Goal: Leave review/rating

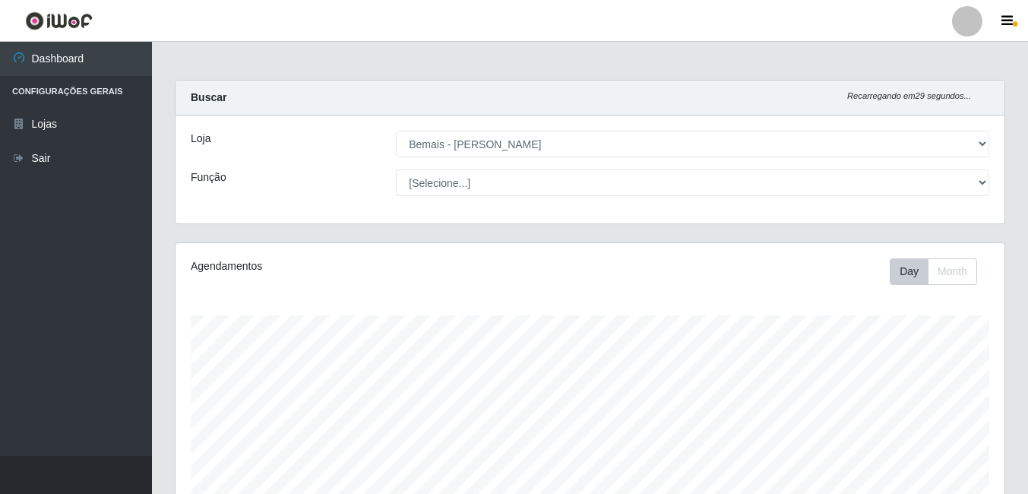
select select "230"
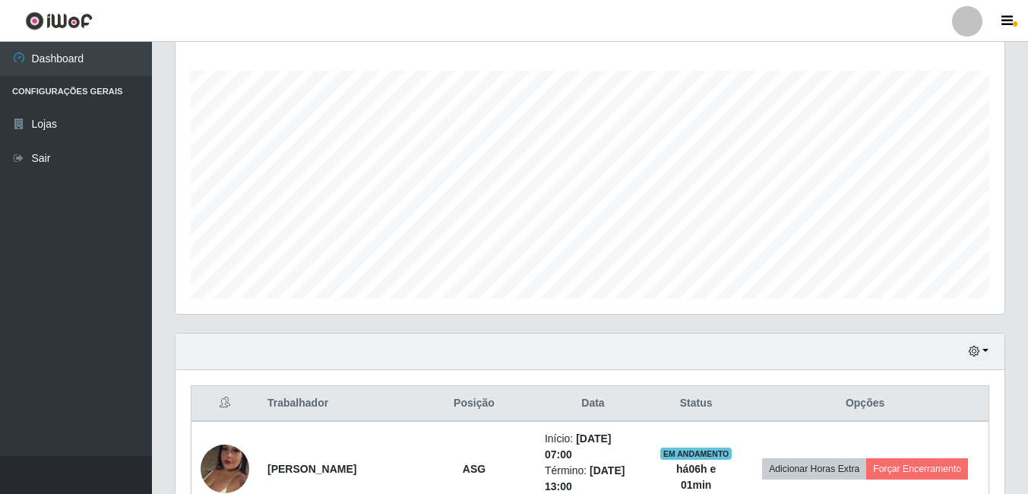
scroll to position [473, 0]
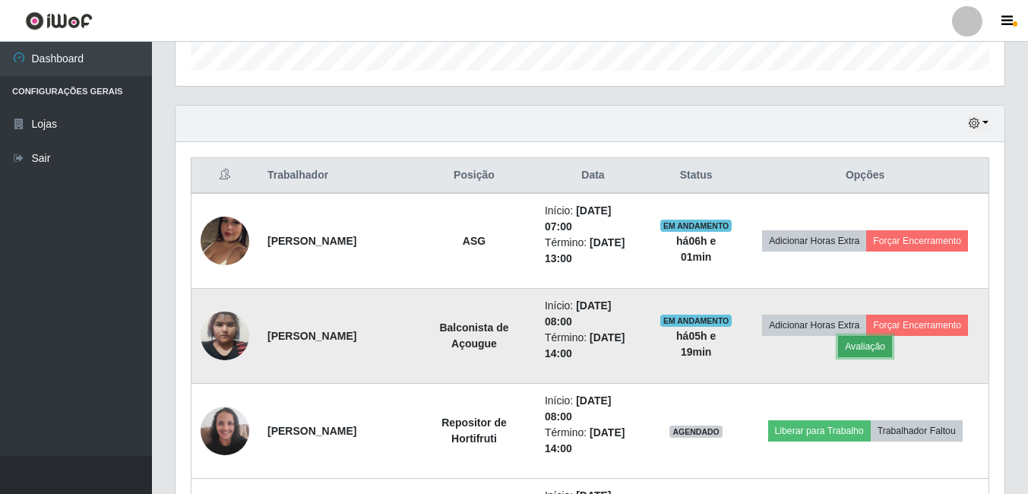
click at [872, 352] on button "Avaliação" at bounding box center [865, 346] width 54 height 21
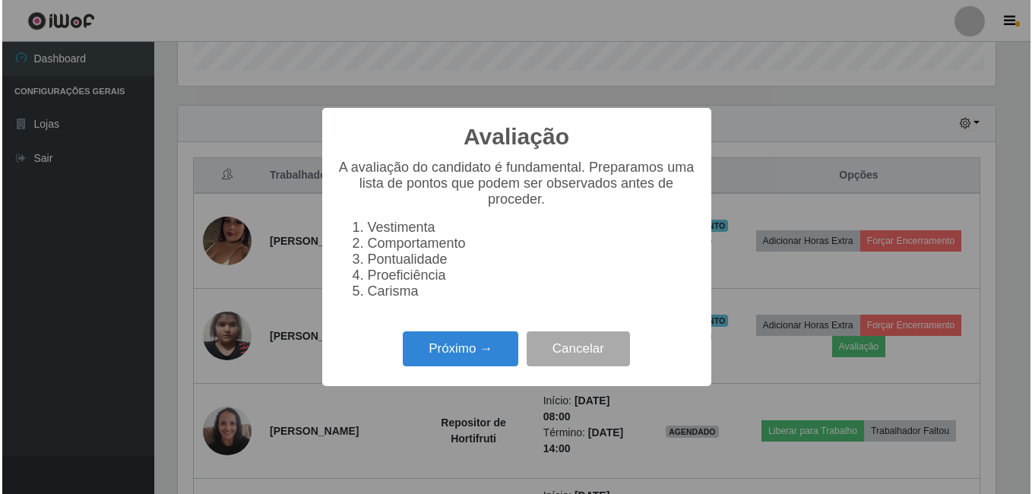
scroll to position [315, 822]
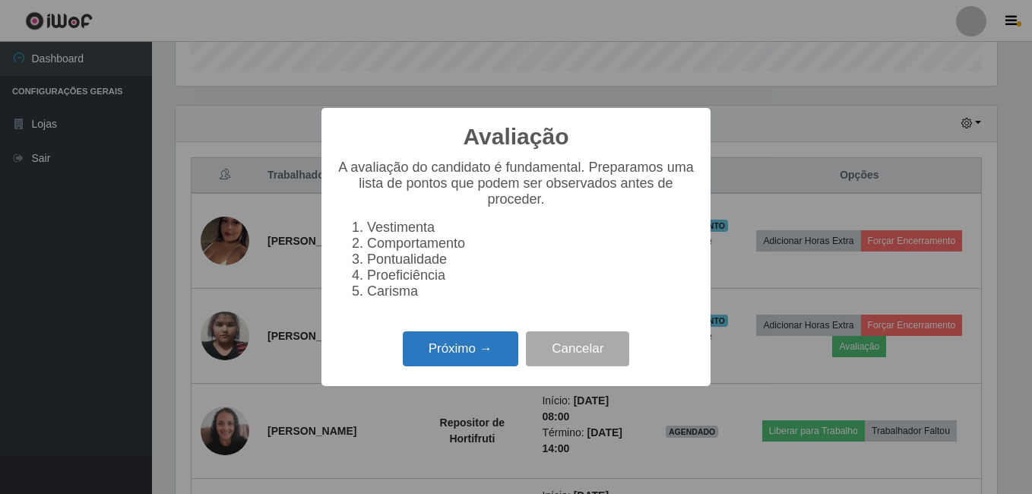
click at [455, 359] on button "Próximo →" at bounding box center [461, 349] width 116 height 36
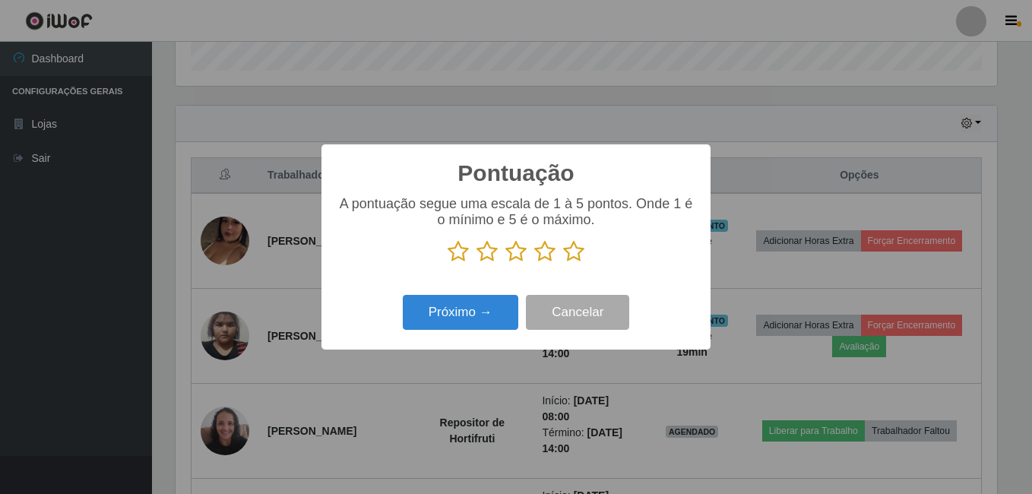
click at [576, 254] on icon at bounding box center [573, 251] width 21 height 23
click at [563, 263] on input "radio" at bounding box center [563, 263] width 0 height 0
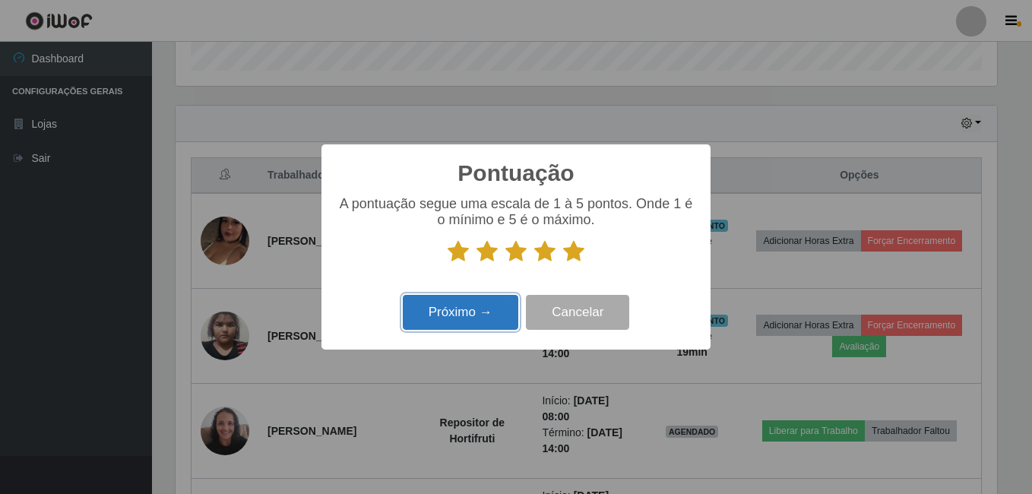
click at [472, 318] on button "Próximo →" at bounding box center [461, 313] width 116 height 36
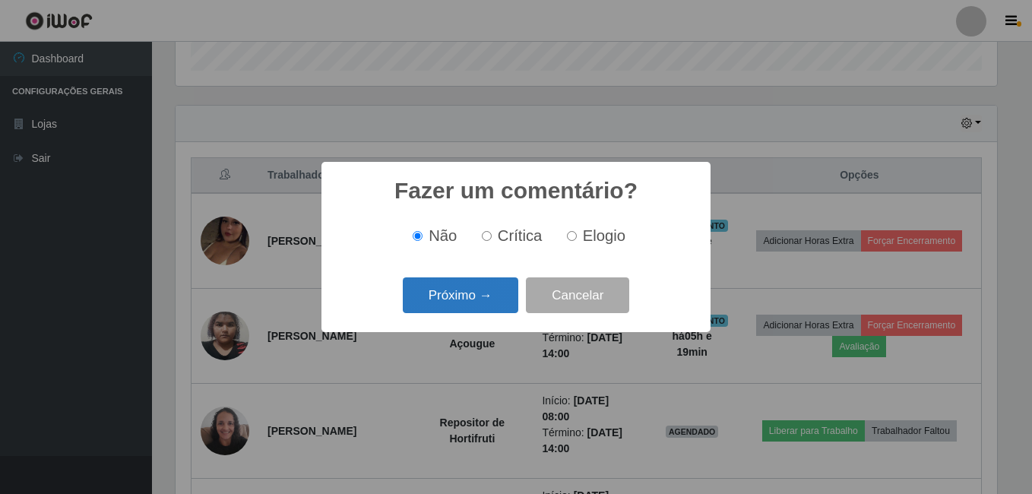
click at [474, 294] on button "Próximo →" at bounding box center [461, 295] width 116 height 36
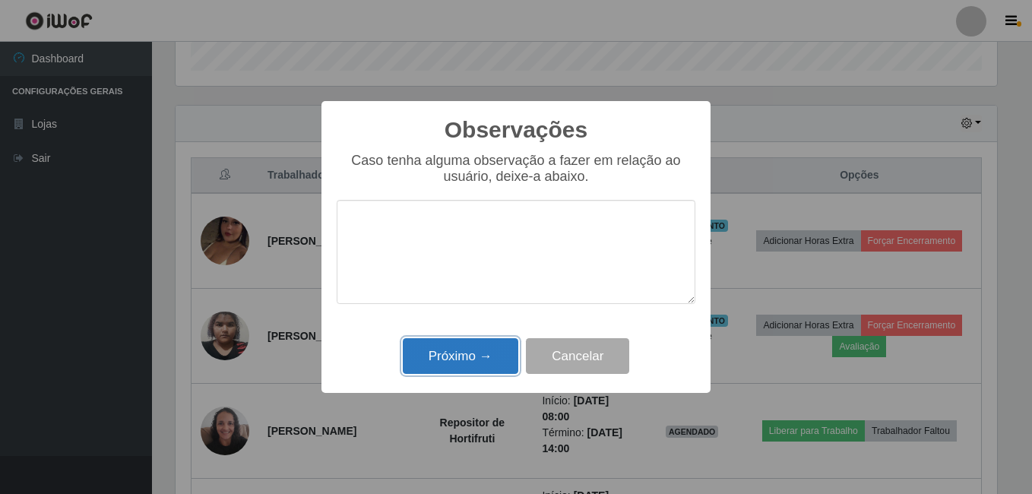
click at [469, 352] on button "Próximo →" at bounding box center [461, 356] width 116 height 36
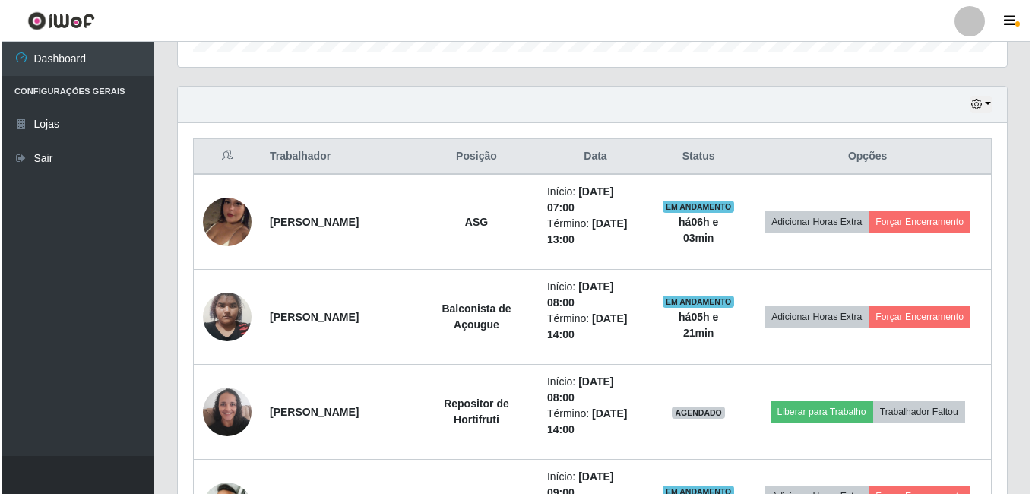
scroll to position [473, 0]
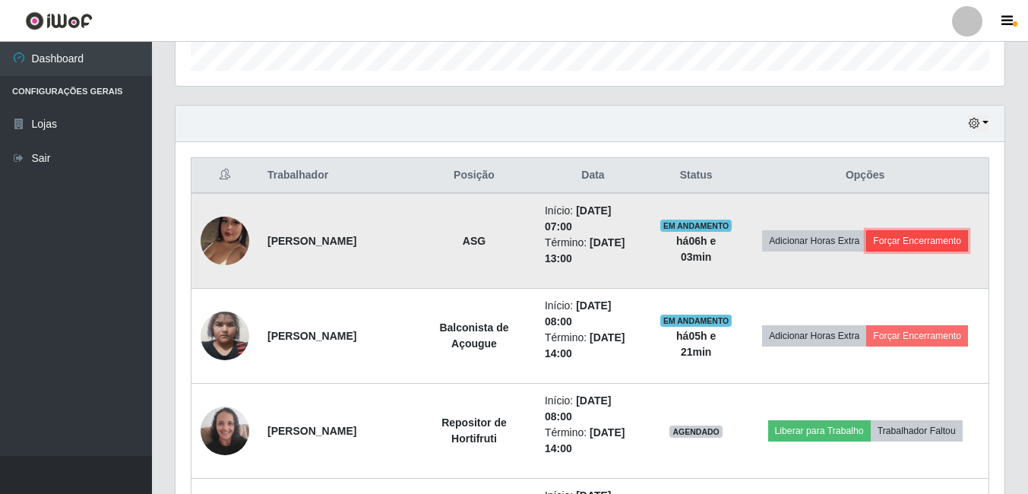
click at [920, 237] on button "Forçar Encerramento" at bounding box center [917, 240] width 102 height 21
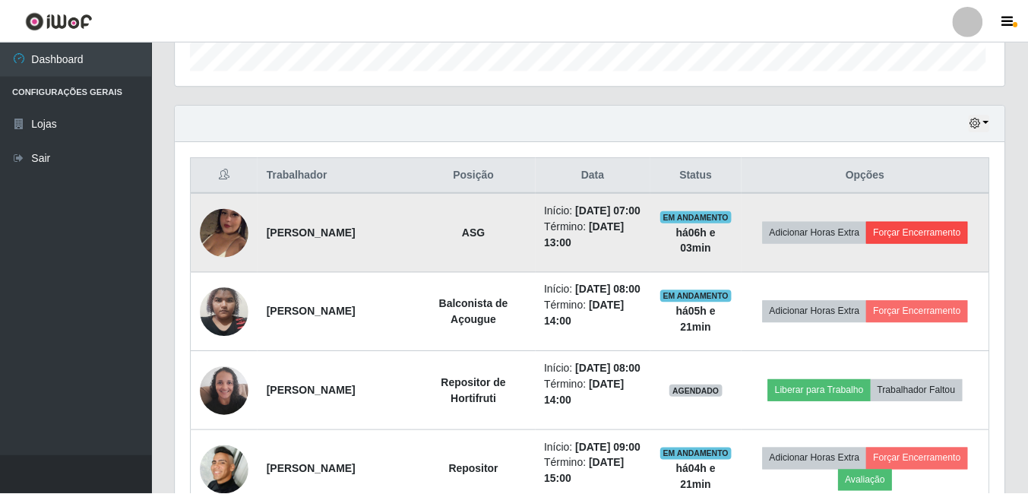
scroll to position [315, 822]
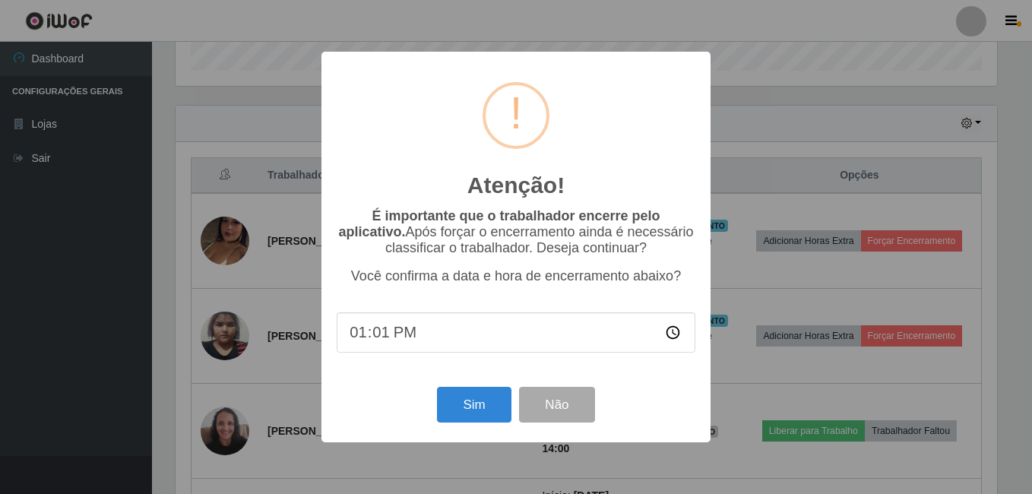
type input "13:18"
click at [473, 402] on button "Sim" at bounding box center [474, 405] width 74 height 36
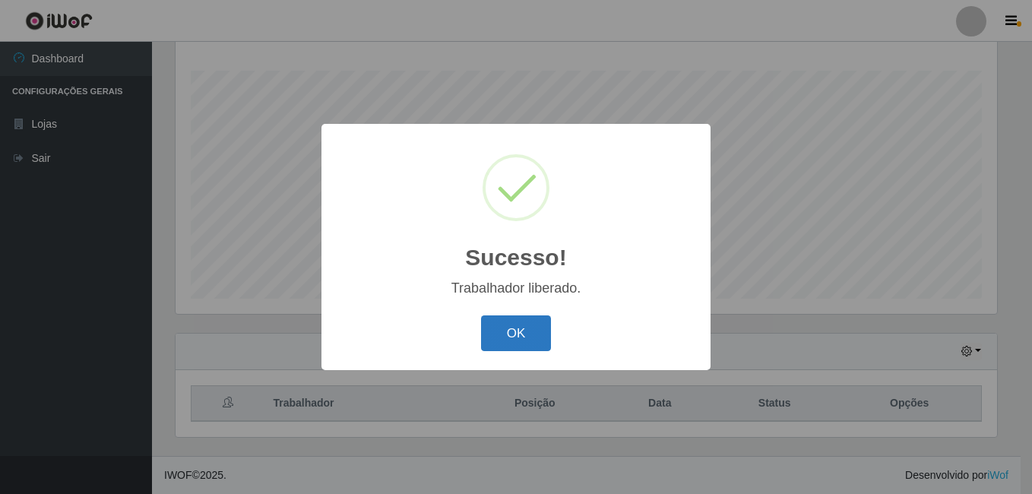
click at [529, 334] on button "OK" at bounding box center [516, 333] width 71 height 36
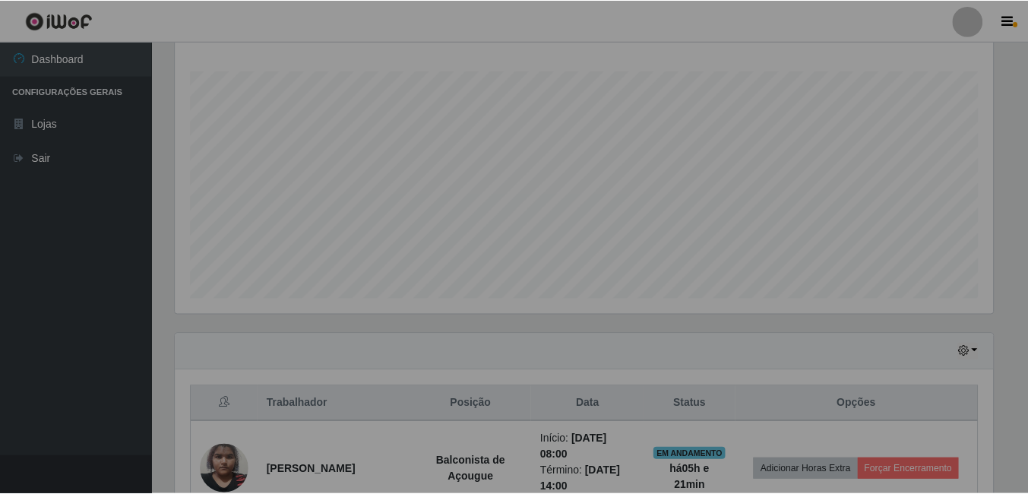
scroll to position [315, 829]
